Goal: Transaction & Acquisition: Book appointment/travel/reservation

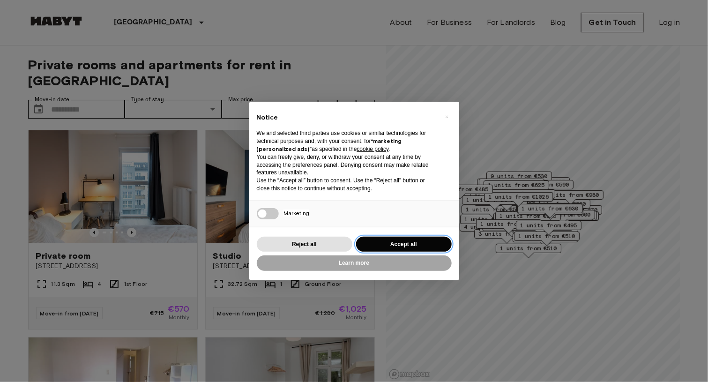
click at [391, 240] on button "Accept all" at bounding box center [404, 244] width 96 height 15
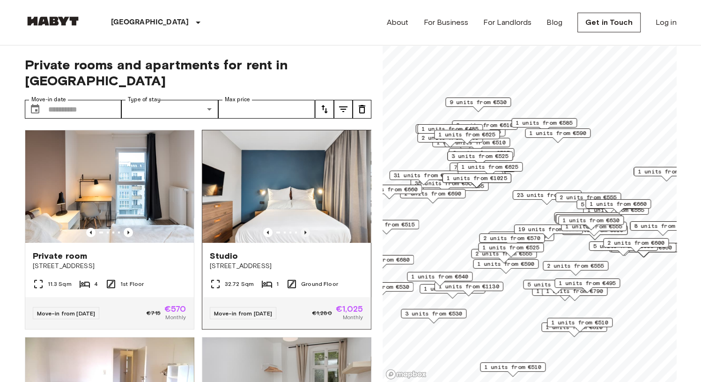
click at [304, 230] on icon "Previous image" at bounding box center [305, 232] width 2 height 4
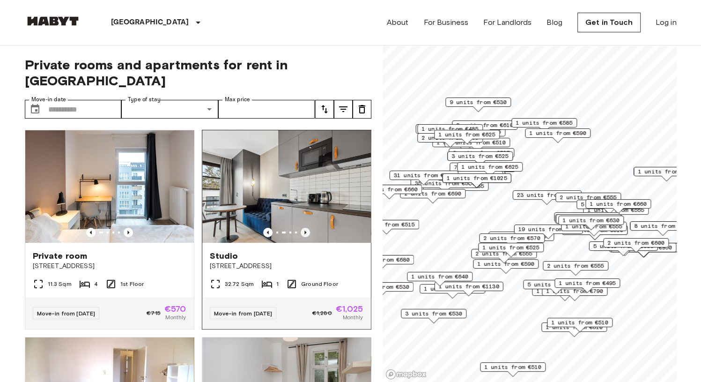
click at [304, 230] on icon "Previous image" at bounding box center [305, 232] width 2 height 4
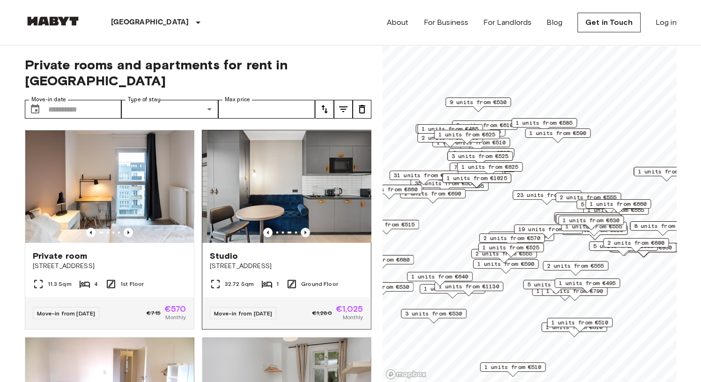
click at [304, 230] on icon "Previous image" at bounding box center [305, 232] width 2 height 4
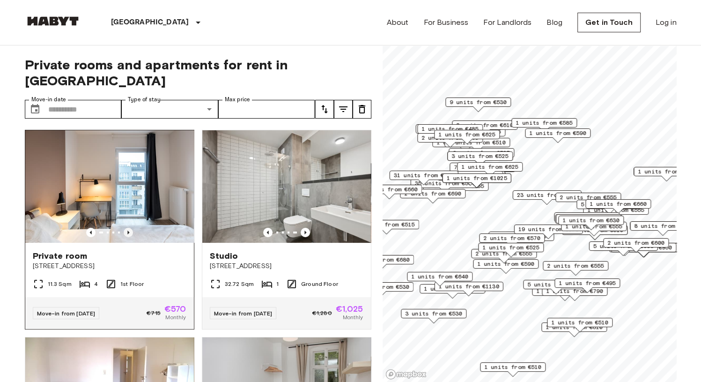
click at [125, 228] on icon "Previous image" at bounding box center [128, 232] width 9 height 9
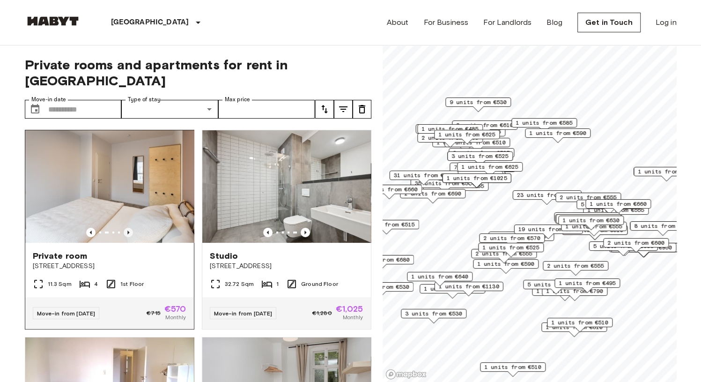
click at [125, 228] on icon "Previous image" at bounding box center [128, 232] width 9 height 9
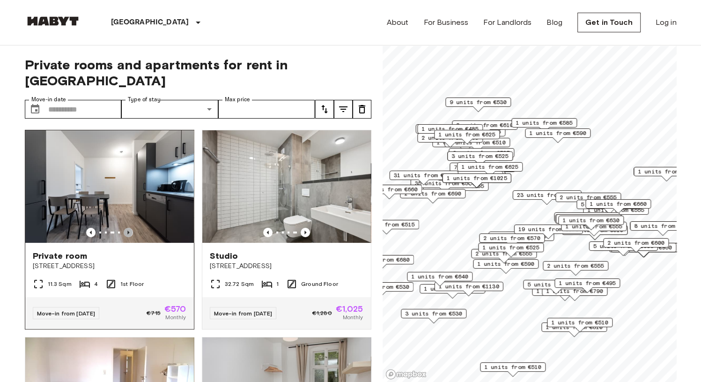
click at [126, 228] on icon "Previous image" at bounding box center [128, 232] width 9 height 9
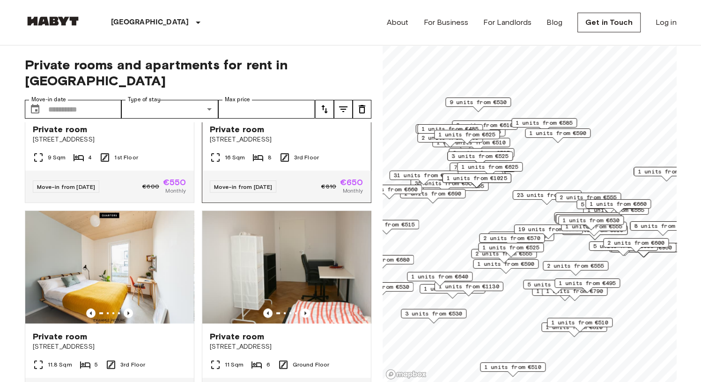
scroll to position [515, 0]
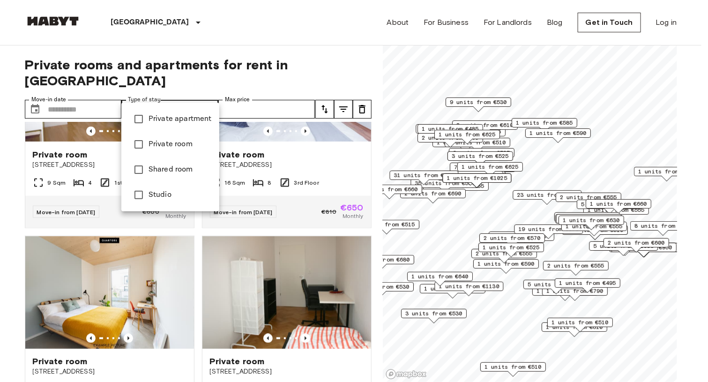
click at [171, 129] on li "Private apartment" at bounding box center [170, 118] width 98 height 25
type input "**********"
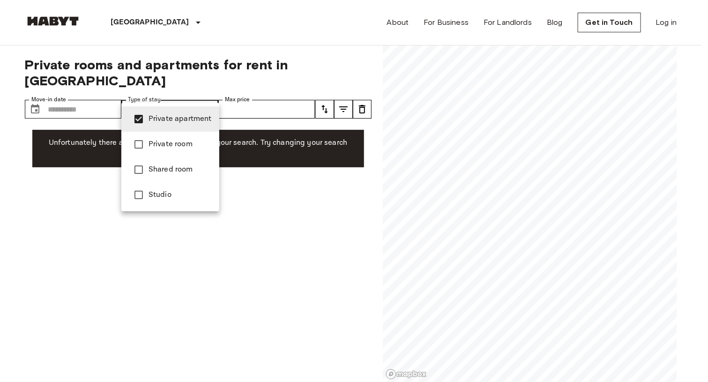
click at [16, 151] on div at bounding box center [354, 191] width 708 height 382
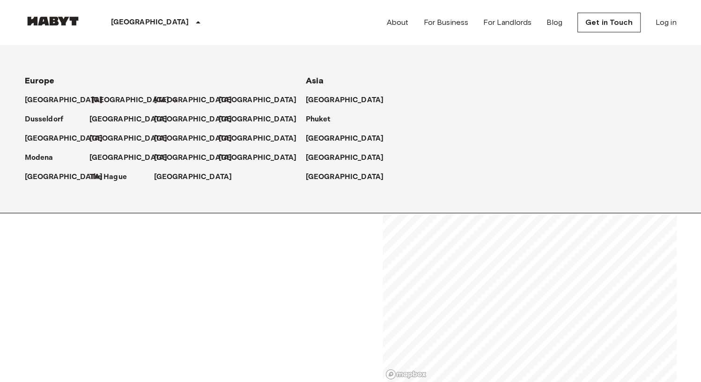
click at [104, 97] on p "[GEOGRAPHIC_DATA]" at bounding box center [130, 100] width 78 height 11
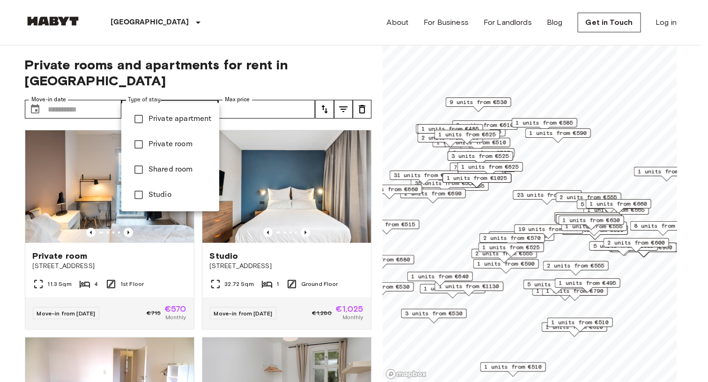
click at [171, 121] on span "Private apartment" at bounding box center [179, 118] width 63 height 11
type input "**********"
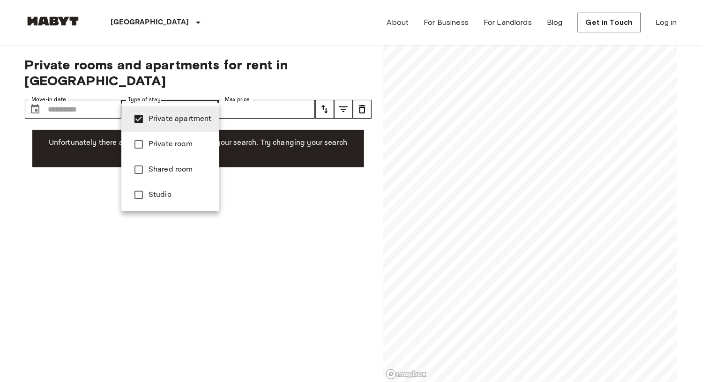
click at [259, 22] on div at bounding box center [354, 191] width 708 height 382
